Goal: Task Accomplishment & Management: Use online tool/utility

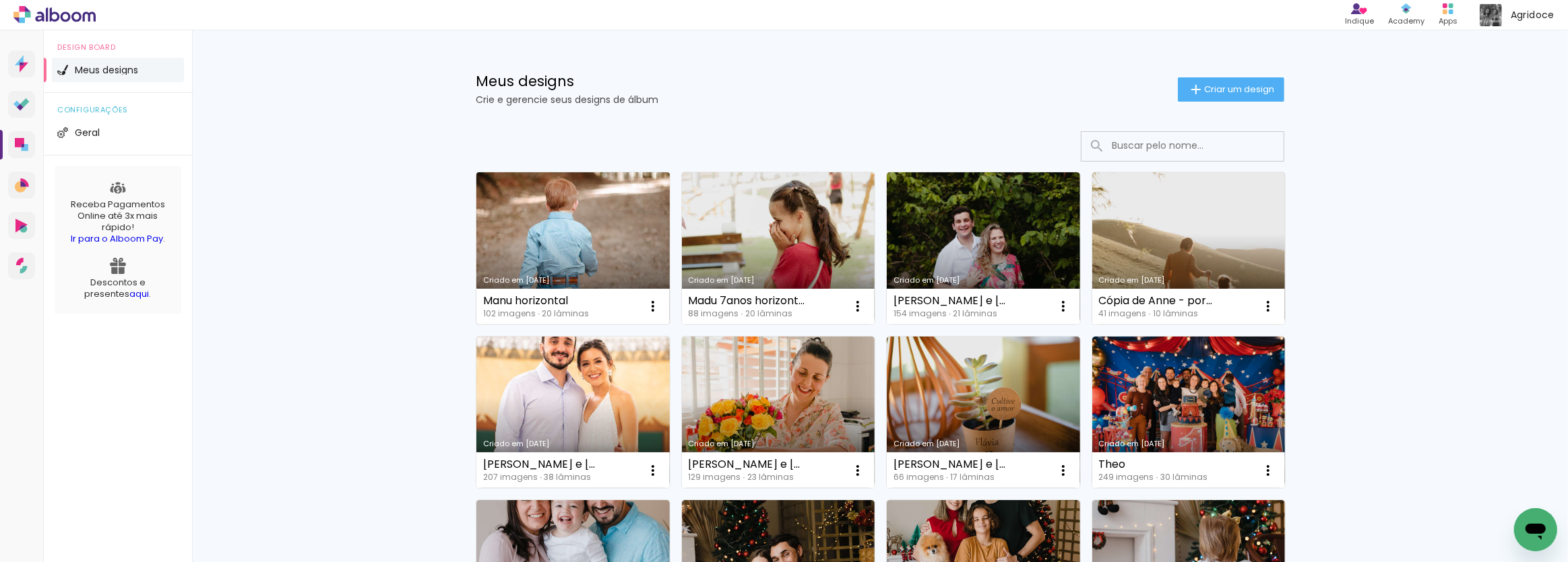
click at [598, 245] on link "Criado em [DATE]" at bounding box center [573, 248] width 193 height 152
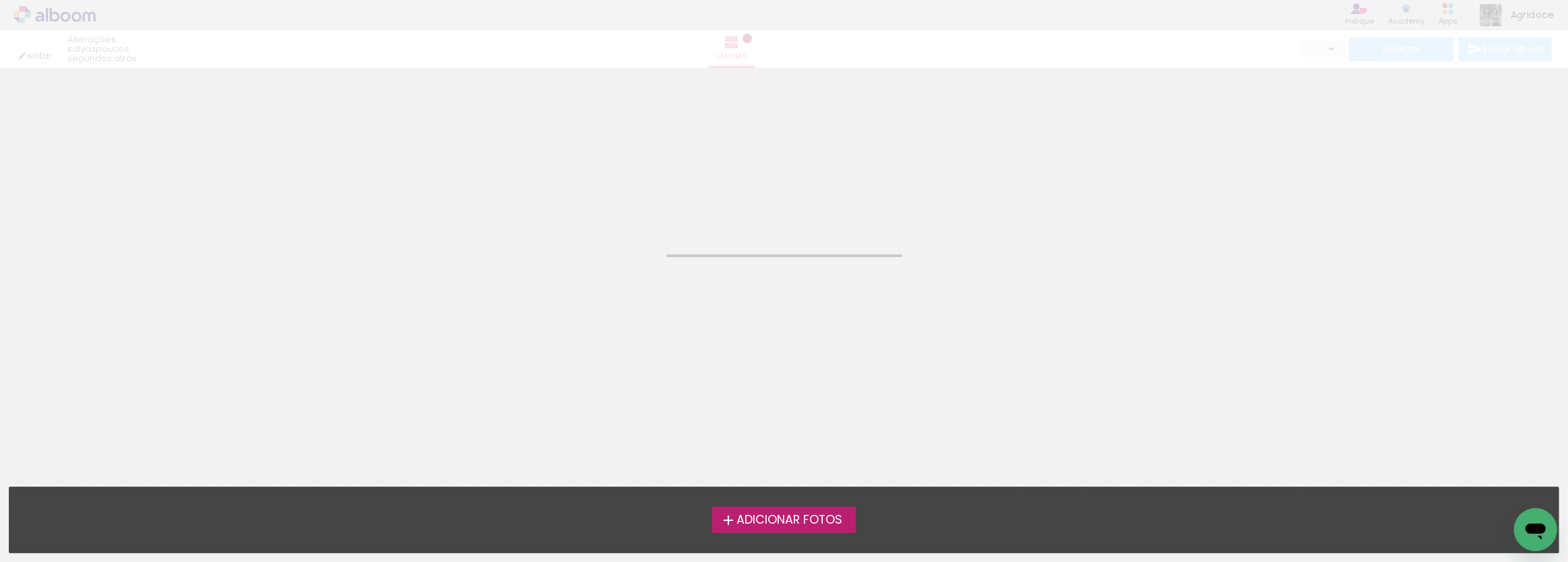
click at [598, 244] on neon-animated-pages "Confirmar Cancelar" at bounding box center [784, 315] width 1568 height 494
